Goal: Information Seeking & Learning: Learn about a topic

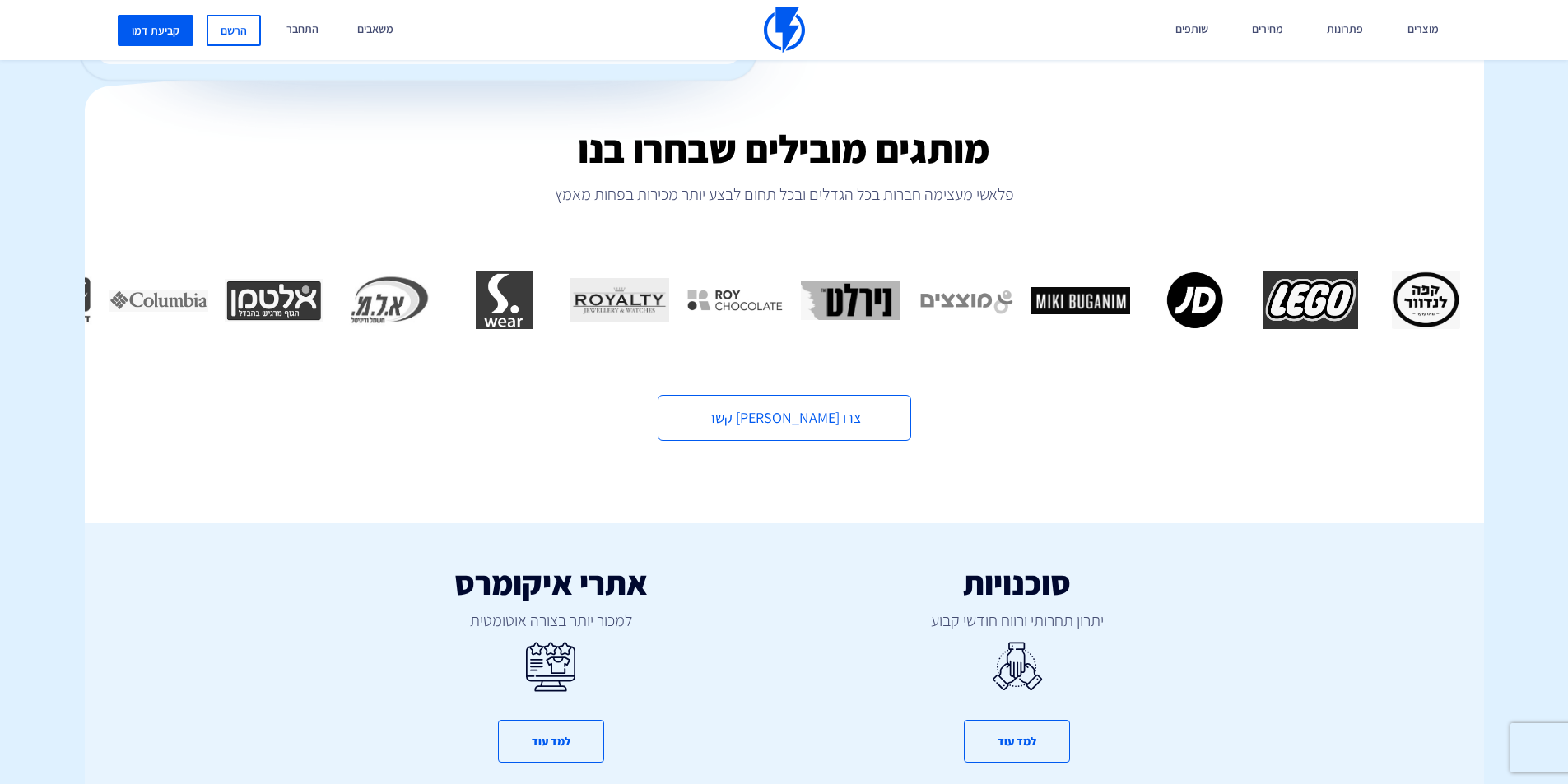
scroll to position [576, 0]
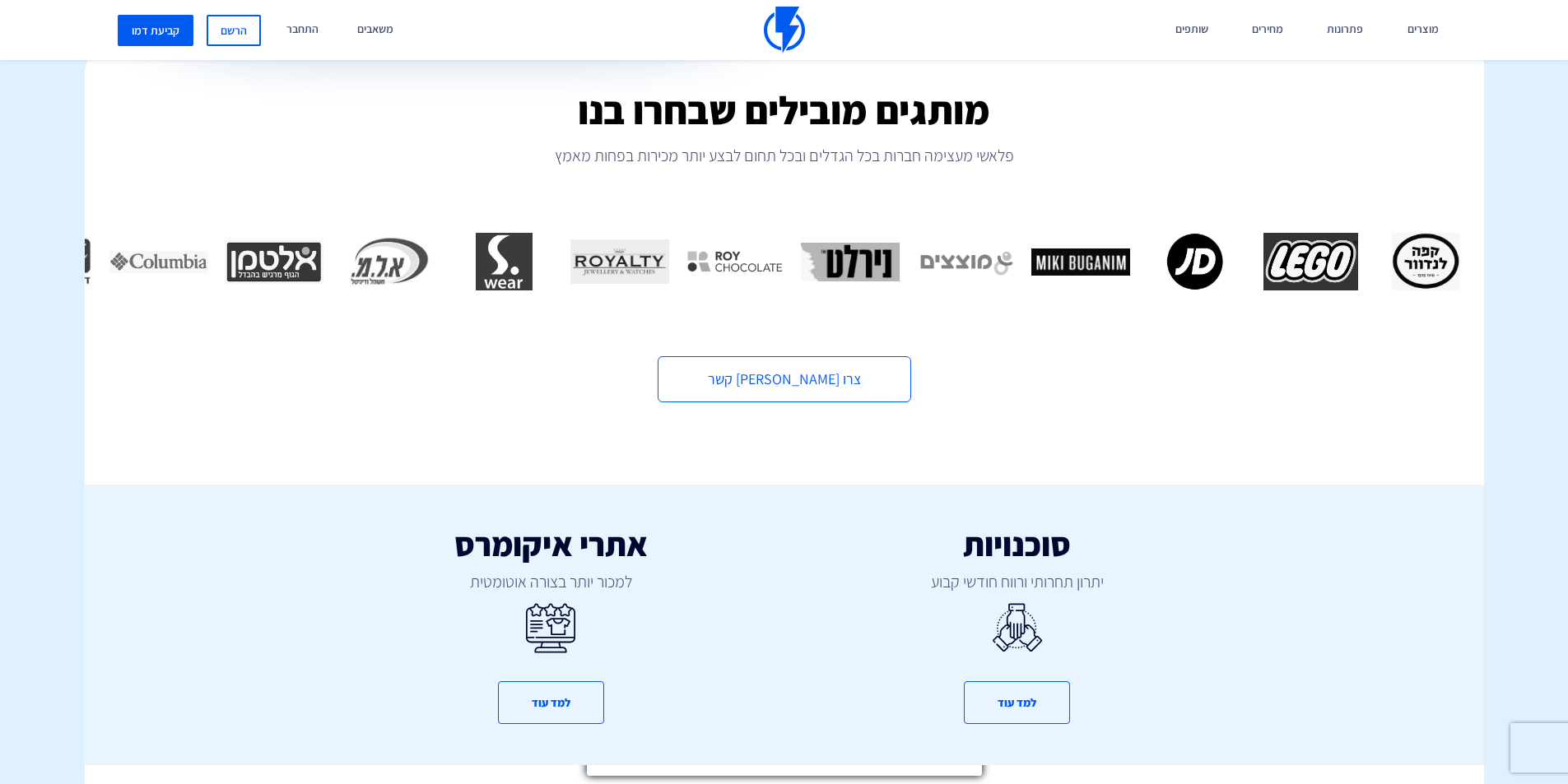
click at [964, 583] on icon at bounding box center [966, 579] width 14 height 14
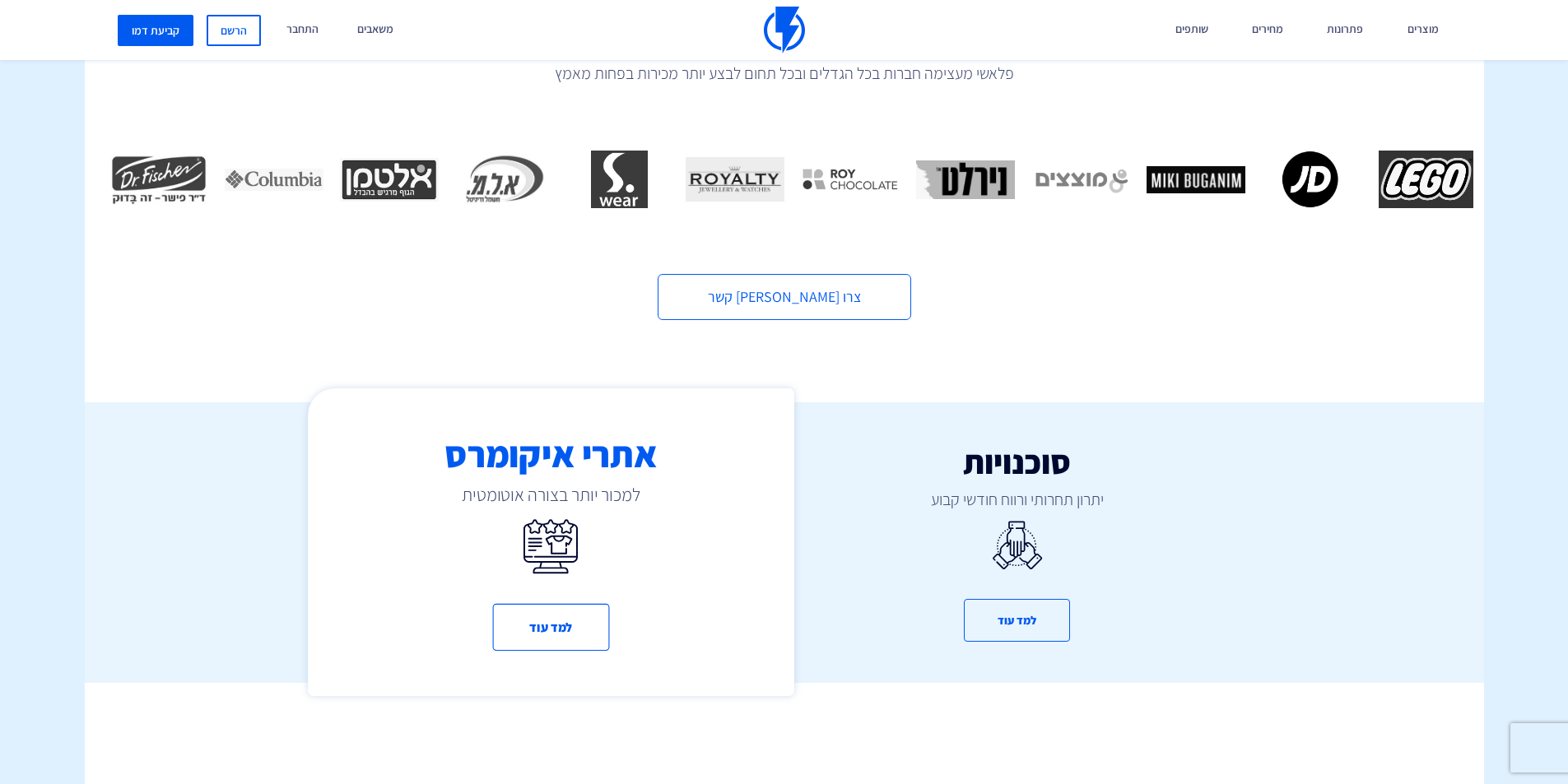
scroll to position [740, 0]
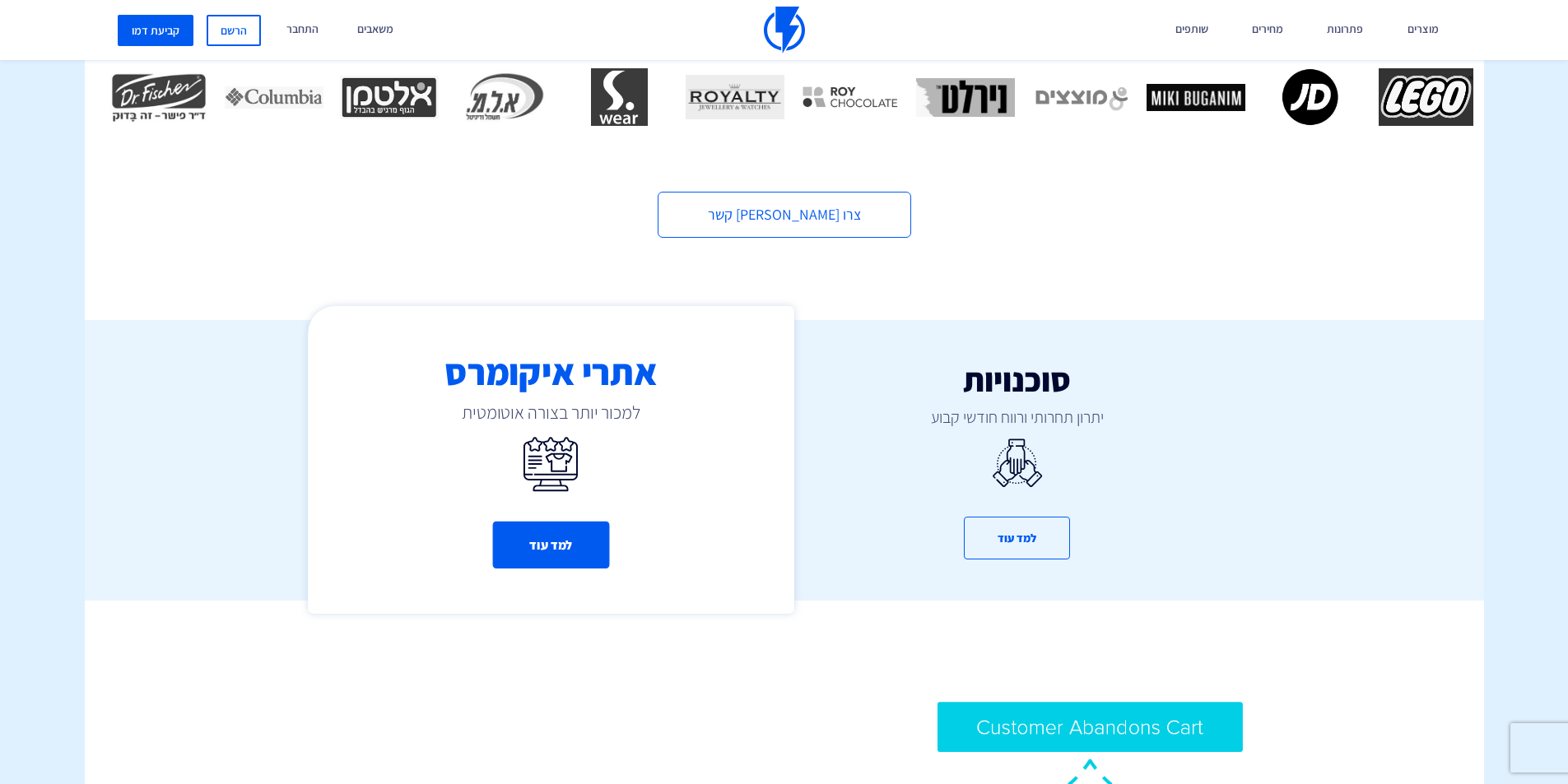
click at [557, 537] on button "למד עוד" at bounding box center [551, 544] width 117 height 47
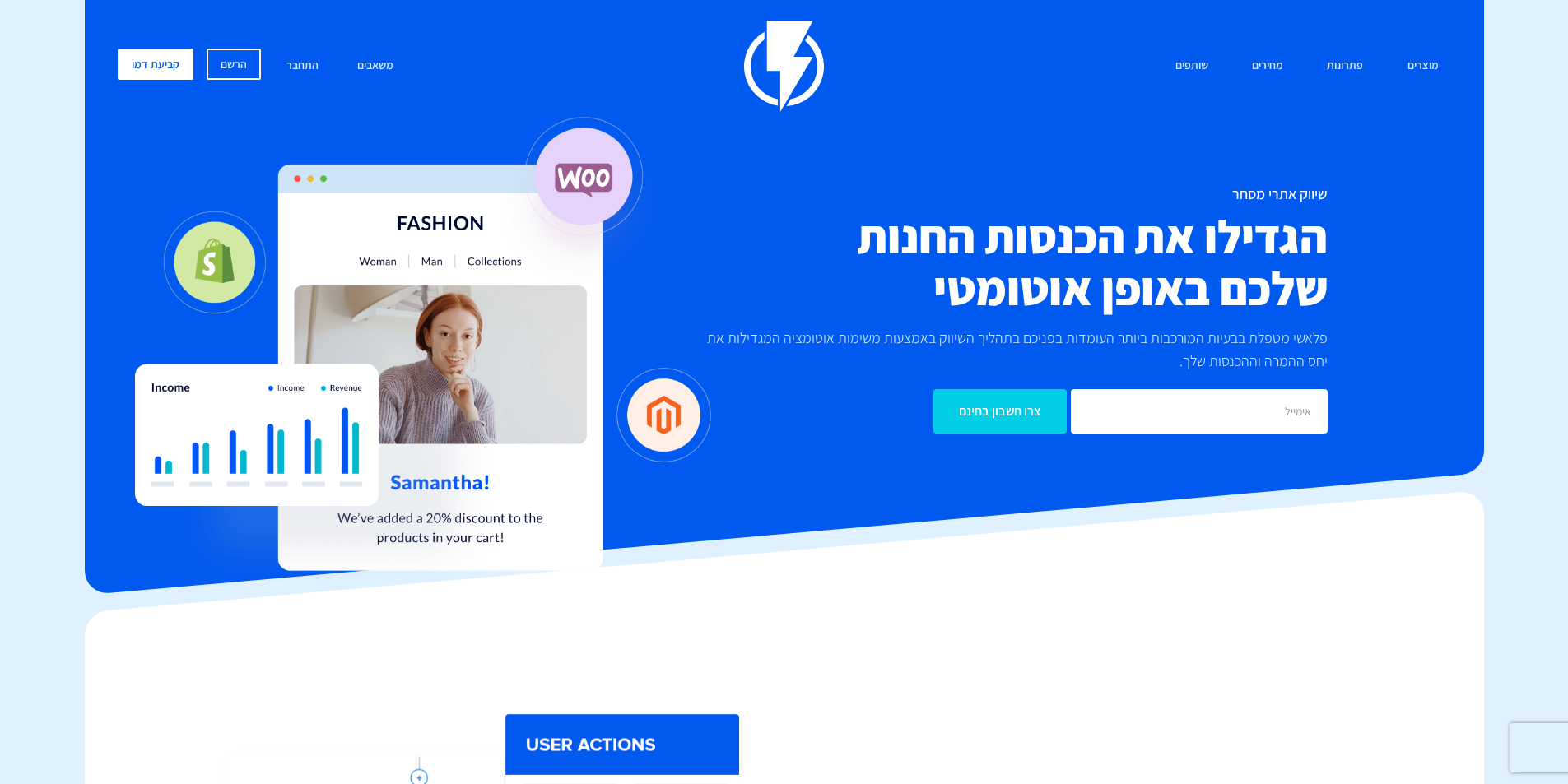
click at [802, 69] on img at bounding box center [784, 65] width 80 height 91
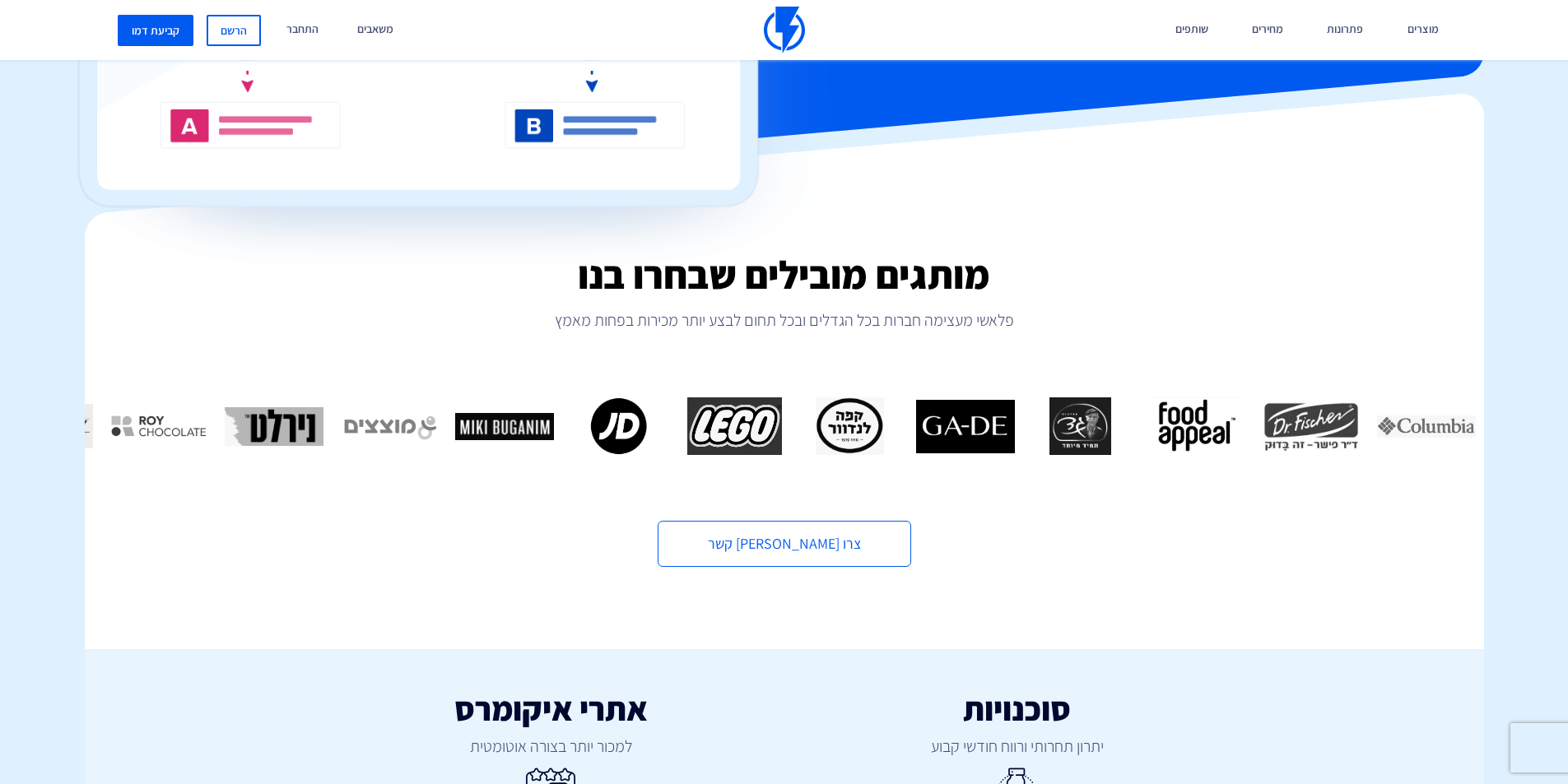
click at [421, 504] on div "מותגים מובילים שבחרו בנו פלאשי מעצימה חברות בכל הגדלים ובכל תחום לבצע יותר מכיר…" at bounding box center [784, 410] width 1399 height 314
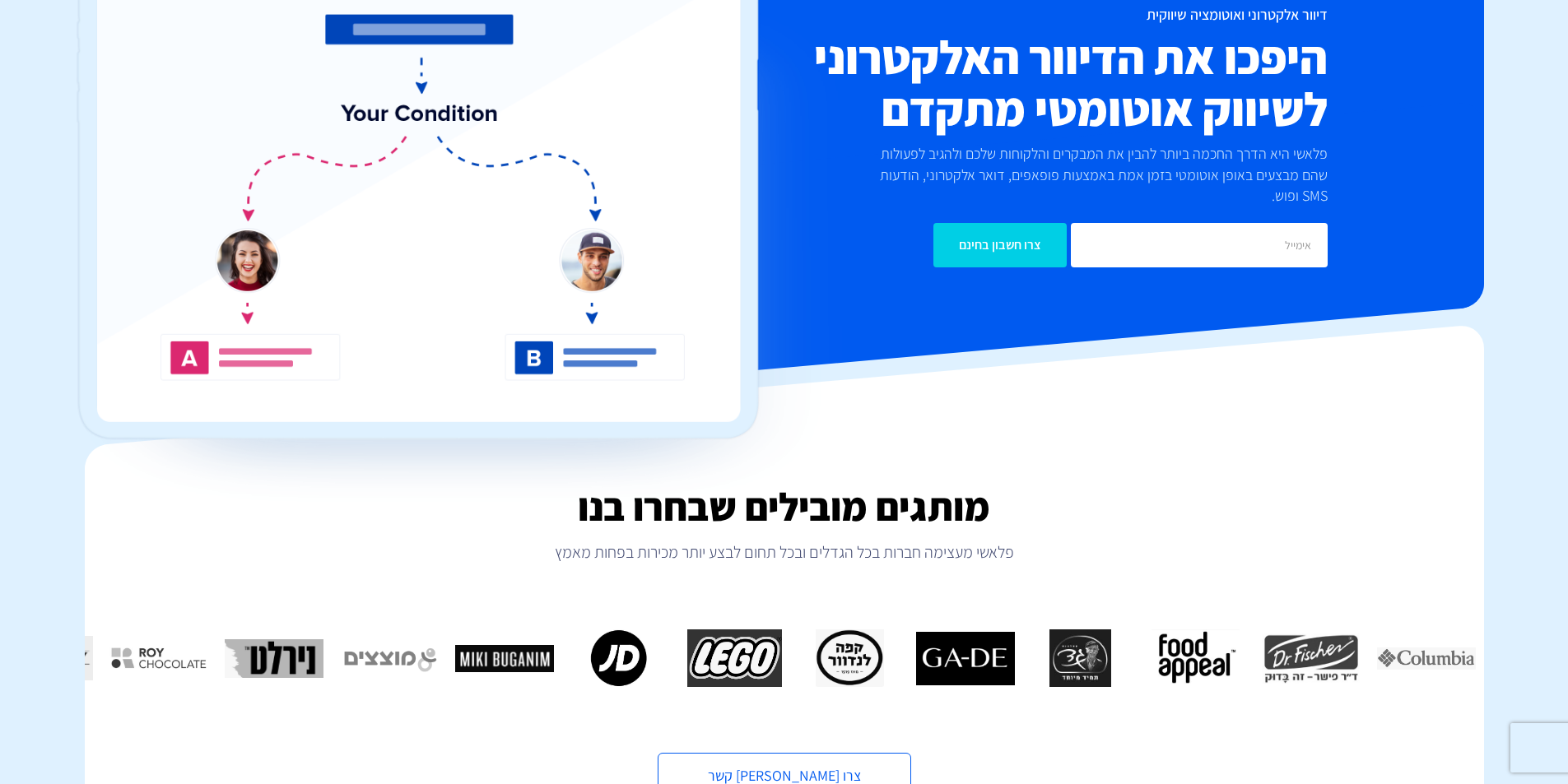
scroll to position [329, 0]
